Goal: Obtain resource: Download file/media

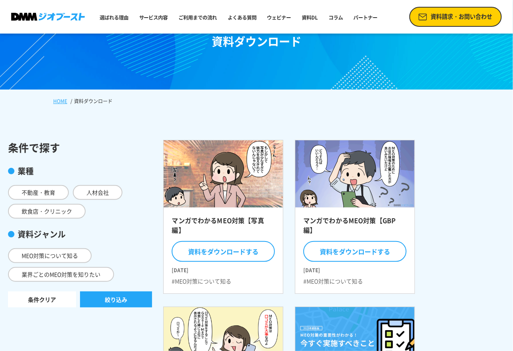
scroll to position [80, 0]
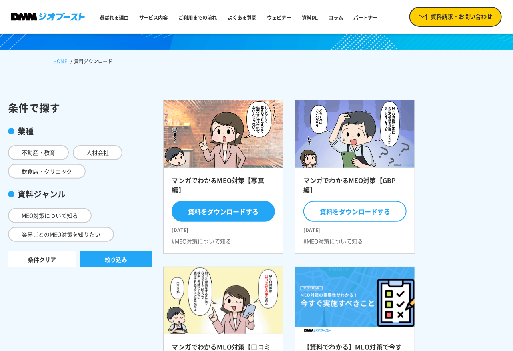
click at [216, 215] on button "資料をダウンロードする" at bounding box center [223, 211] width 103 height 21
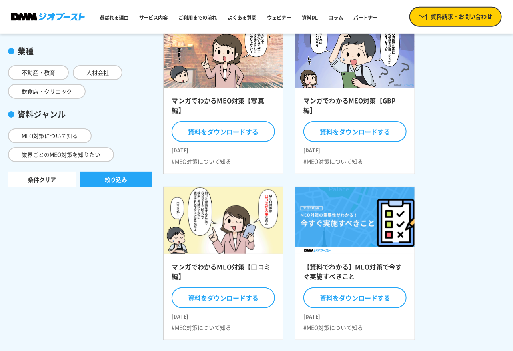
scroll to position [0, 0]
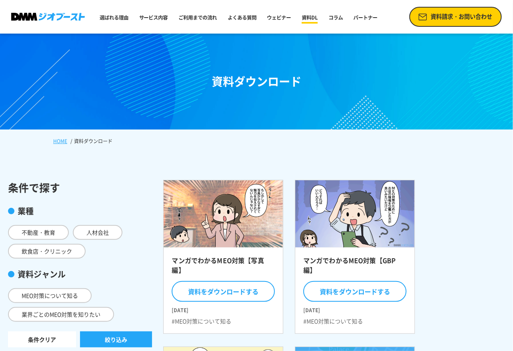
click at [321, 16] on link "資料DL" at bounding box center [310, 18] width 22 height 14
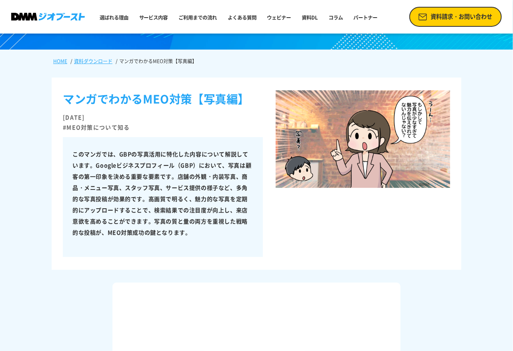
scroll to position [280, 0]
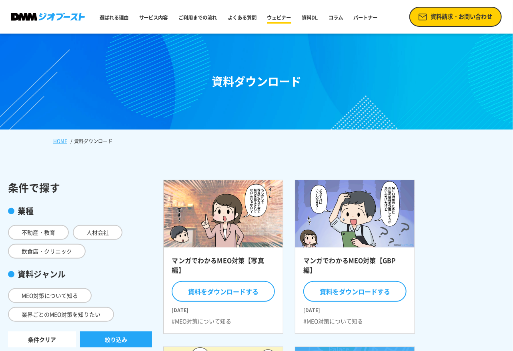
click at [291, 18] on link "ウェビナー" at bounding box center [279, 18] width 30 height 14
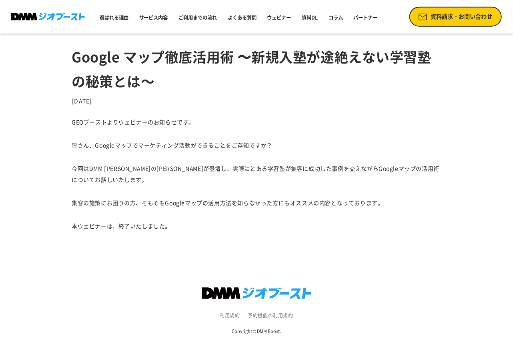
scroll to position [69, 0]
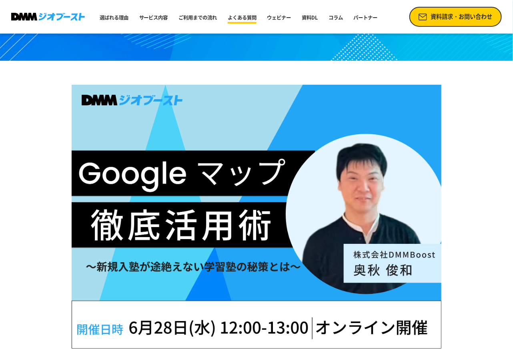
click at [243, 14] on link "よくある質問" at bounding box center [242, 18] width 35 height 14
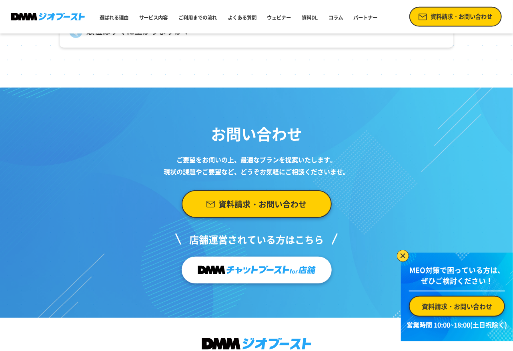
scroll to position [3091, 0]
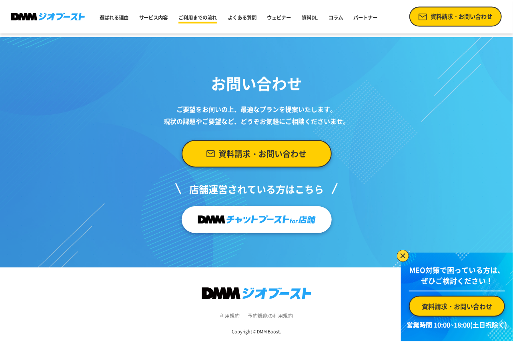
click at [204, 14] on link "ご利用までの流れ" at bounding box center [197, 18] width 45 height 14
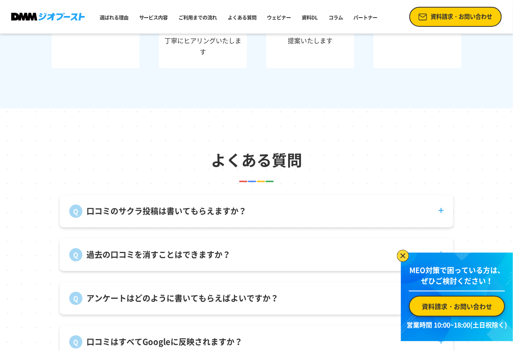
scroll to position [2761, 0]
